Goal: Task Accomplishment & Management: Use online tool/utility

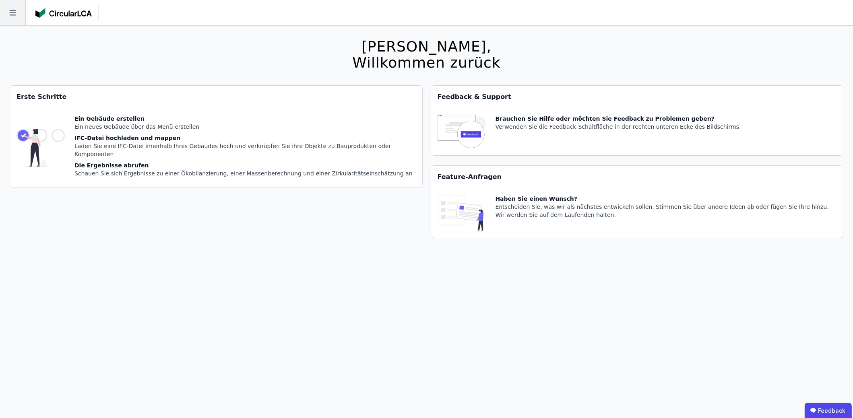
click at [8, 18] on icon at bounding box center [12, 12] width 25 height 25
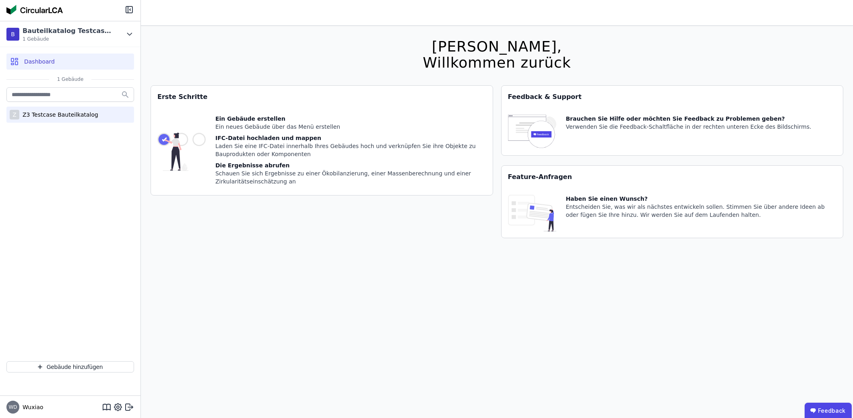
click at [62, 114] on div "Z3 Testcase Bauteilkatalog" at bounding box center [58, 115] width 79 height 8
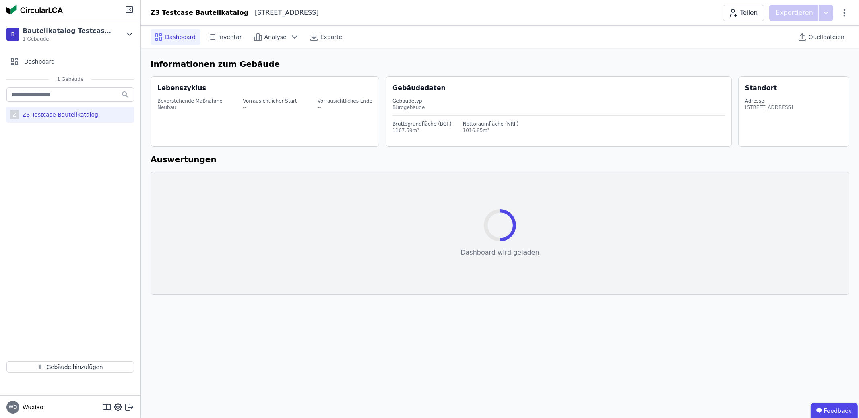
select select "*"
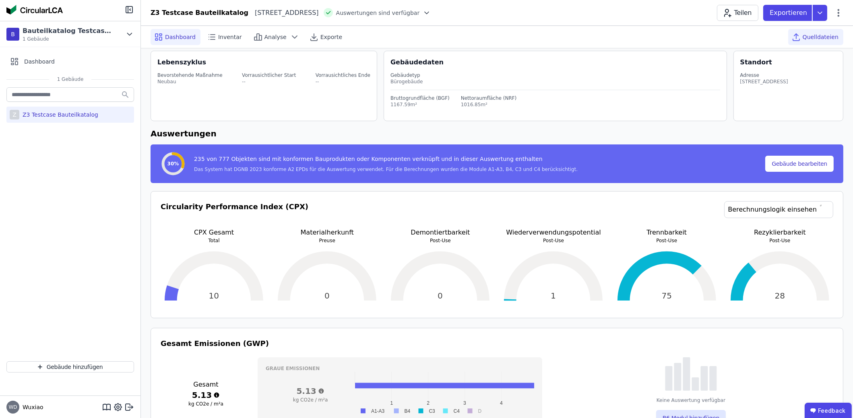
scroll to position [40, 0]
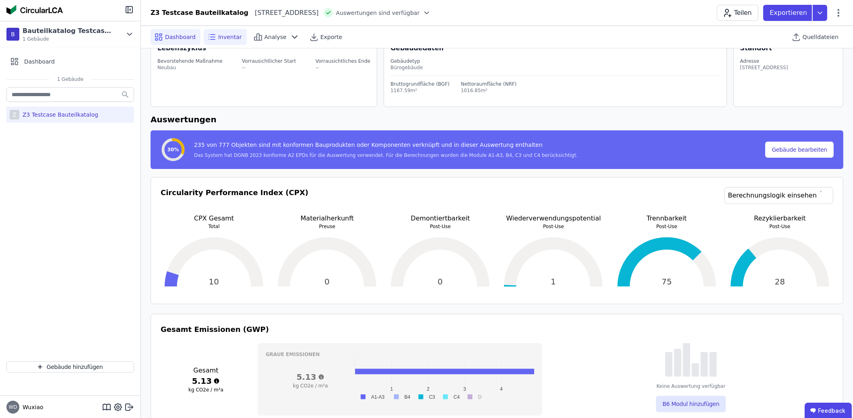
click at [218, 40] on span "Inventar" at bounding box center [230, 37] width 24 height 8
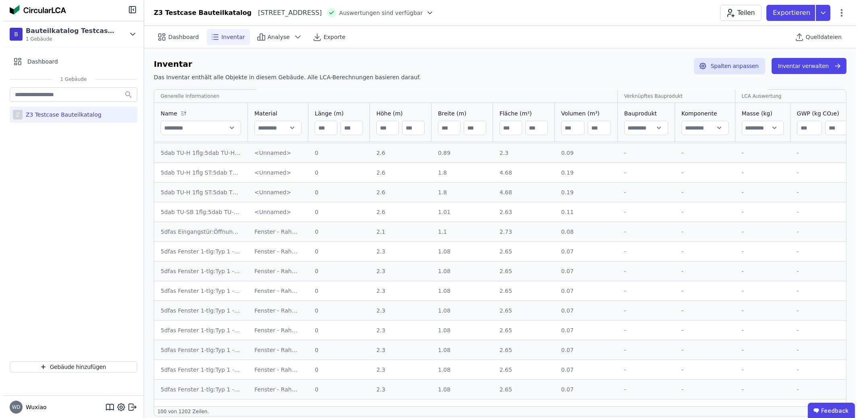
scroll to position [684, 0]
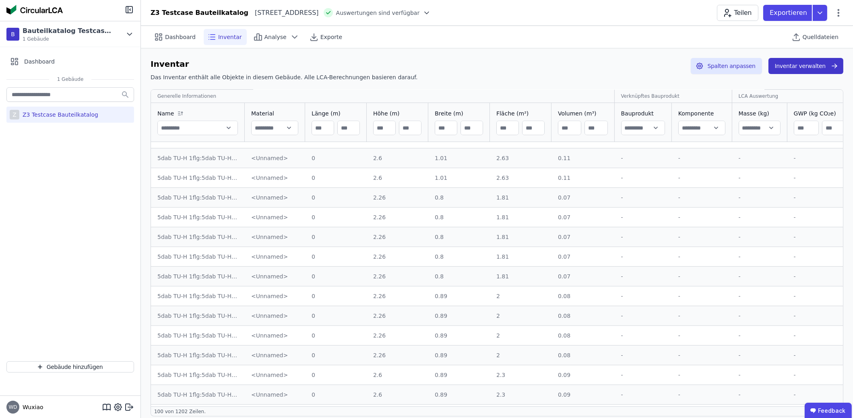
click at [808, 63] on button "Inventar verwalten" at bounding box center [806, 66] width 75 height 16
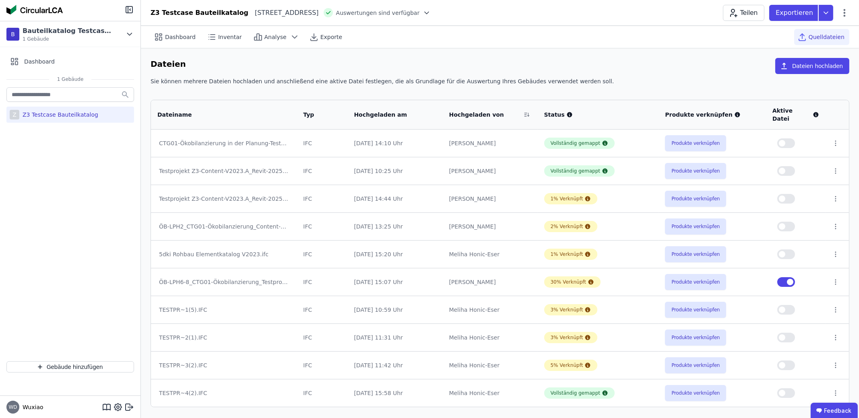
click at [836, 277] on td at bounding box center [837, 282] width 23 height 28
click at [833, 279] on icon at bounding box center [835, 282] width 7 height 7
click at [711, 275] on button "Produkte verknüpfen" at bounding box center [695, 282] width 61 height 16
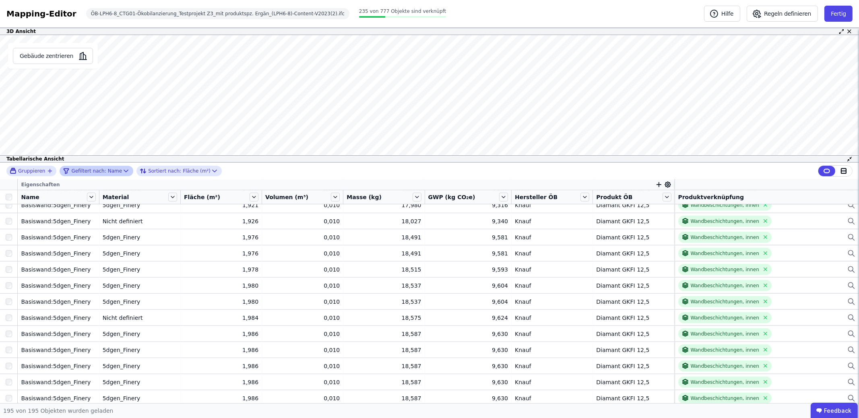
scroll to position [1411, 0]
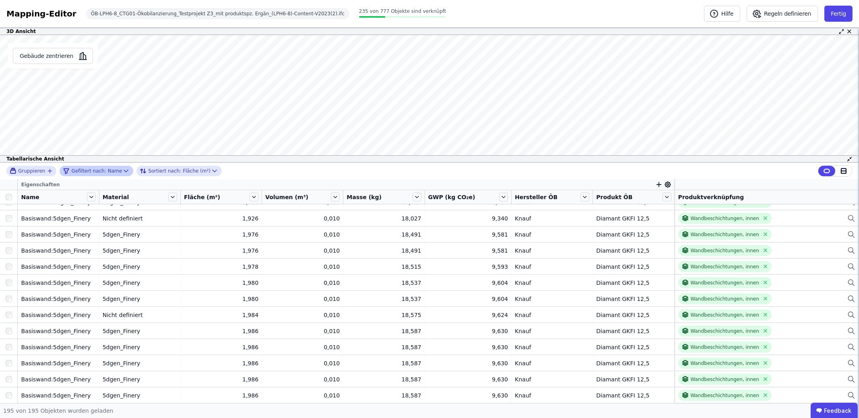
click at [97, 171] on span "Gefiltert nach:" at bounding box center [88, 171] width 35 height 6
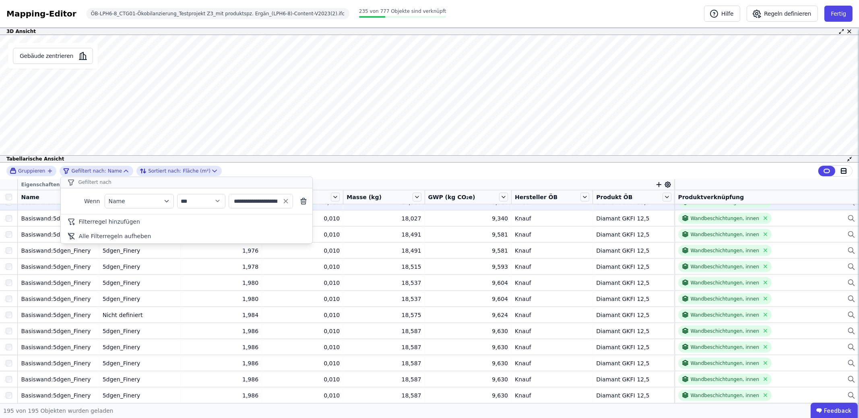
click at [306, 201] on icon at bounding box center [304, 201] width 8 height 8
